Goal: Task Accomplishment & Management: Use online tool/utility

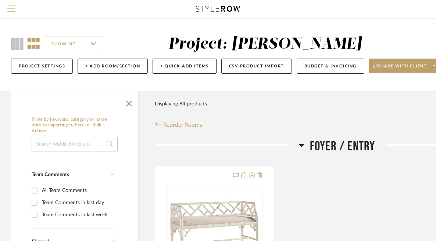
click at [96, 47] on input "SHOW ME" at bounding box center [74, 43] width 60 height 15
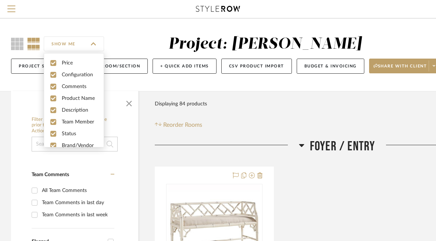
click at [125, 41] on div "SHOW ME" at bounding box center [78, 44] width 134 height 18
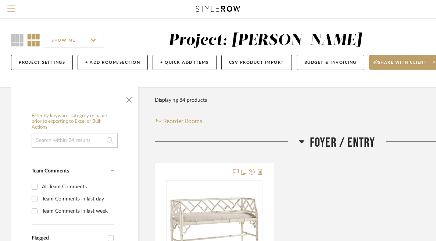
scroll to position [8, 0]
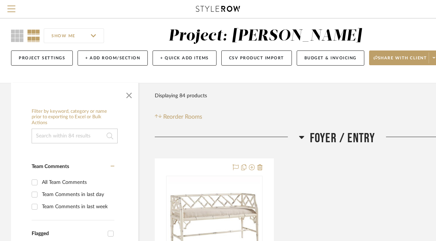
click at [299, 136] on icon at bounding box center [302, 136] width 6 height 9
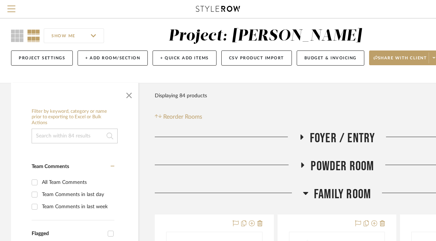
click at [303, 190] on icon at bounding box center [306, 192] width 6 height 9
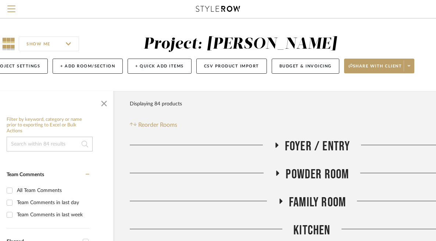
scroll to position [0, 26]
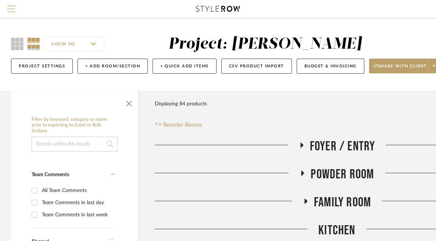
click at [13, 10] on span "Menu" at bounding box center [11, 11] width 8 height 11
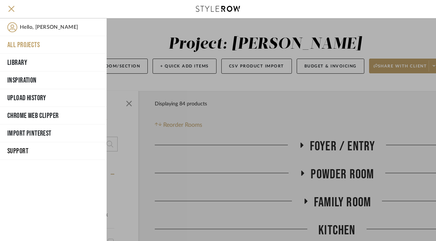
click at [36, 45] on button "All Projects" at bounding box center [53, 45] width 107 height 18
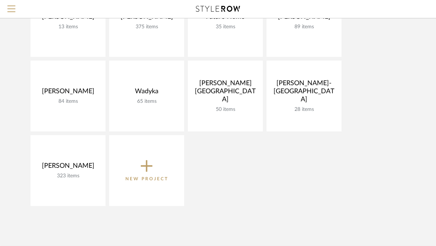
scroll to position [131, 0]
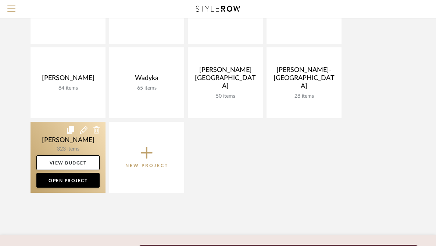
click at [71, 146] on link at bounding box center [68, 157] width 75 height 71
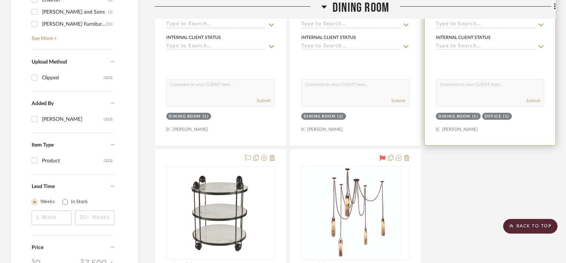
scroll to position [837, 0]
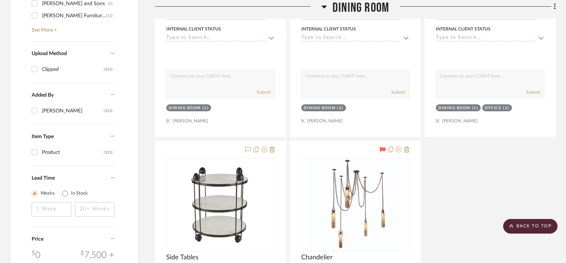
click at [324, 6] on icon at bounding box center [324, 7] width 5 height 3
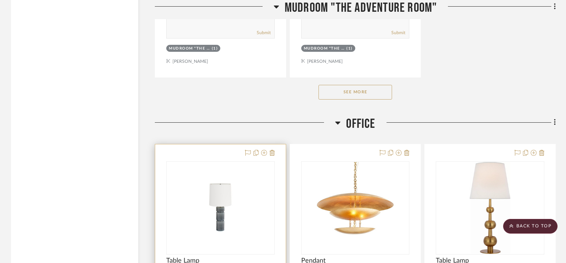
scroll to position [1252, 0]
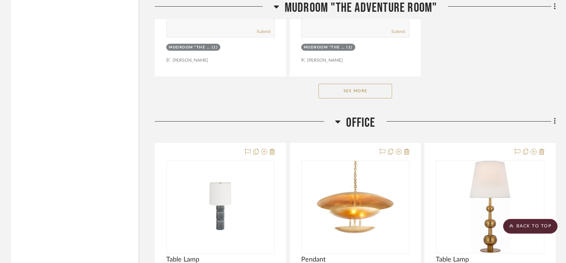
click at [338, 121] on icon at bounding box center [337, 122] width 5 height 3
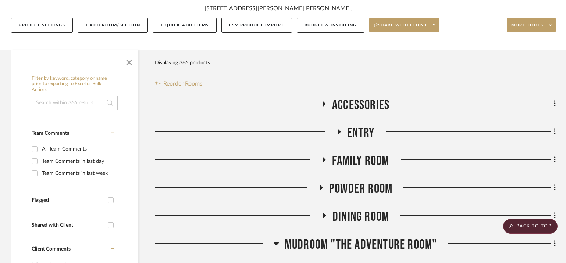
scroll to position [153, 0]
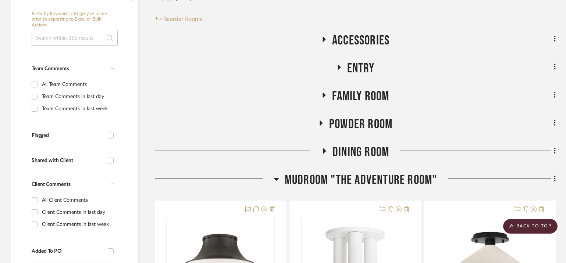
click at [277, 180] on icon at bounding box center [276, 179] width 5 height 3
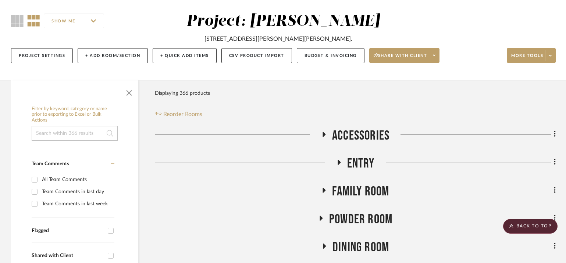
scroll to position [0, 0]
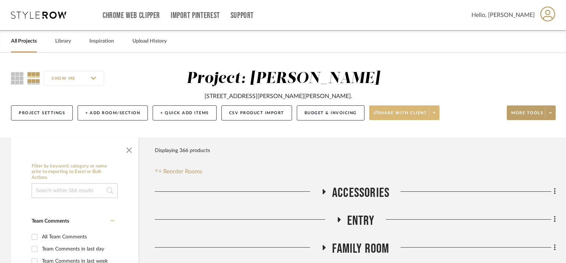
click at [434, 114] on fa-icon at bounding box center [434, 113] width 3 height 4
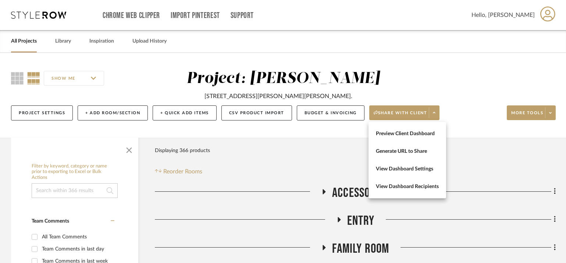
click at [441, 134] on div at bounding box center [283, 131] width 566 height 263
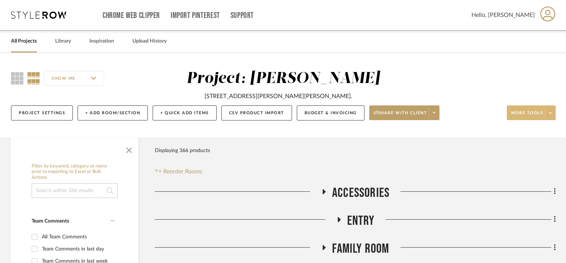
click at [441, 114] on span at bounding box center [550, 112] width 10 height 11
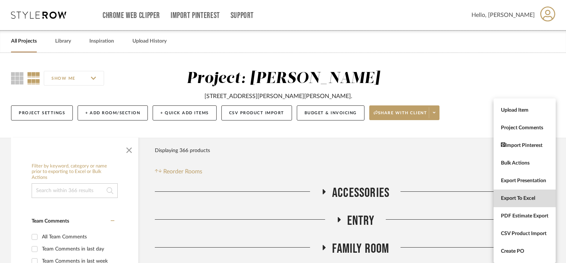
click at [441, 199] on span "Export To Excel" at bounding box center [524, 199] width 47 height 6
